Goal: Navigation & Orientation: Find specific page/section

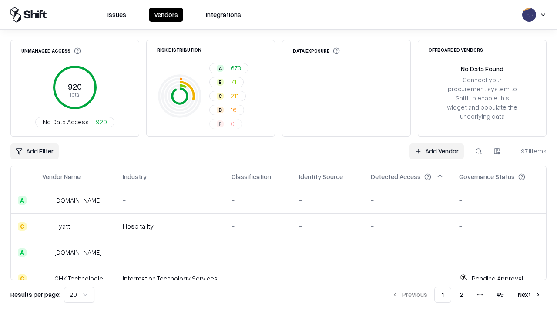
click at [79, 295] on html "Issues Vendors Integrations Unmanaged Access 920 Total No Data Access 920 Risk …" at bounding box center [278, 156] width 557 height 313
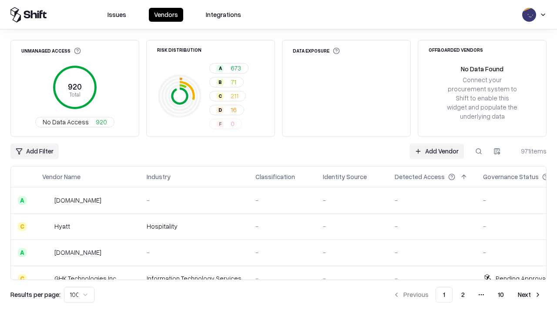
click at [529, 295] on button "Next" at bounding box center [530, 295] width 34 height 16
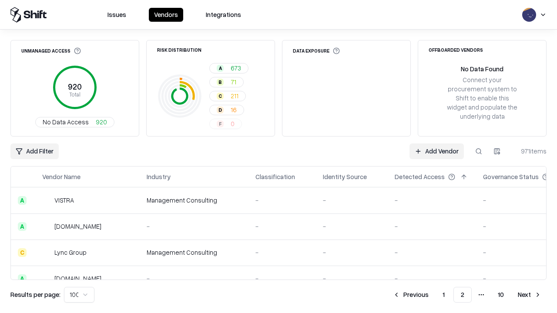
click at [529, 295] on button "Next" at bounding box center [530, 295] width 34 height 16
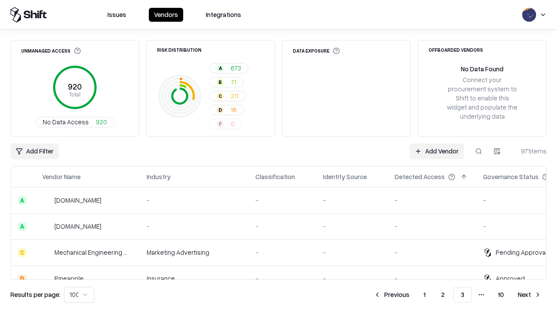
click at [529, 295] on button "Next" at bounding box center [530, 295] width 34 height 16
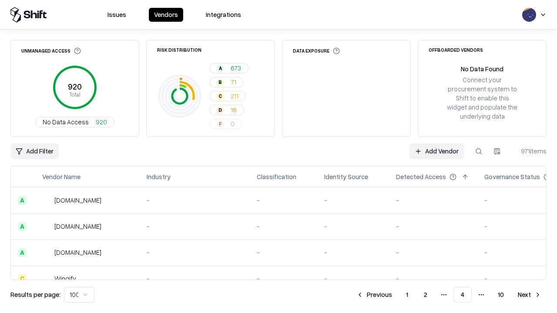
click at [529, 295] on button "Next" at bounding box center [530, 295] width 34 height 16
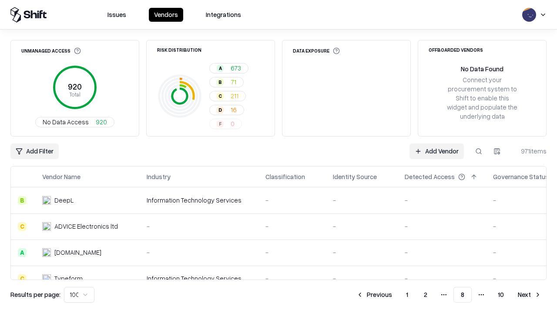
click at [529, 295] on button "Next" at bounding box center [530, 295] width 34 height 16
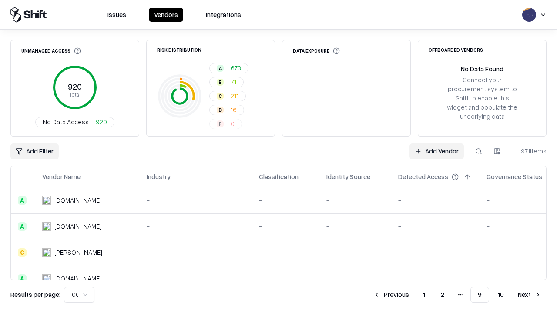
click at [529, 295] on button "Next" at bounding box center [530, 295] width 34 height 16
click at [411, 295] on button "Previous" at bounding box center [411, 295] width 46 height 16
click at [391, 295] on button "Previous" at bounding box center [391, 295] width 46 height 16
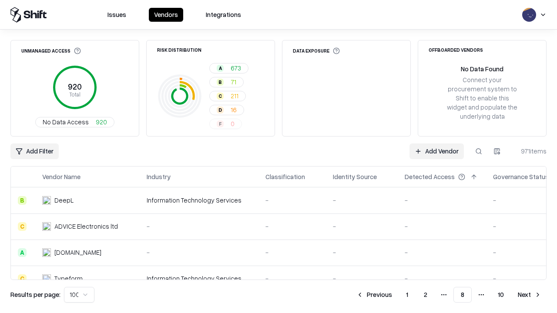
click at [374, 295] on button "Previous" at bounding box center [374, 295] width 46 height 16
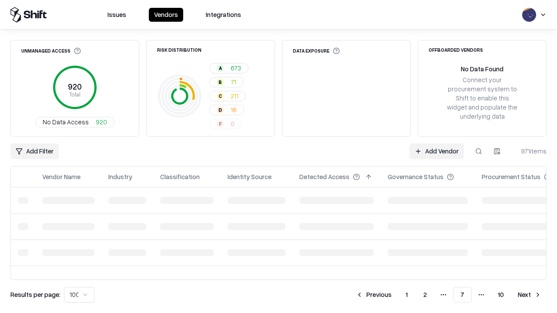
click at [374, 295] on button "Previous" at bounding box center [374, 295] width 46 height 16
